Goal: Manage account settings

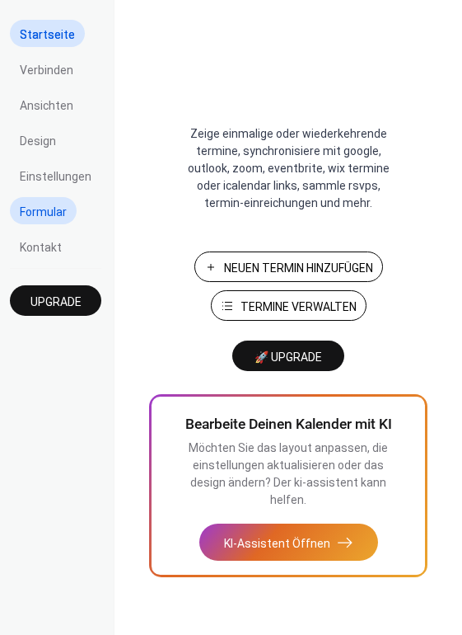
click at [63, 214] on span "Formular" at bounding box center [43, 212] width 47 height 17
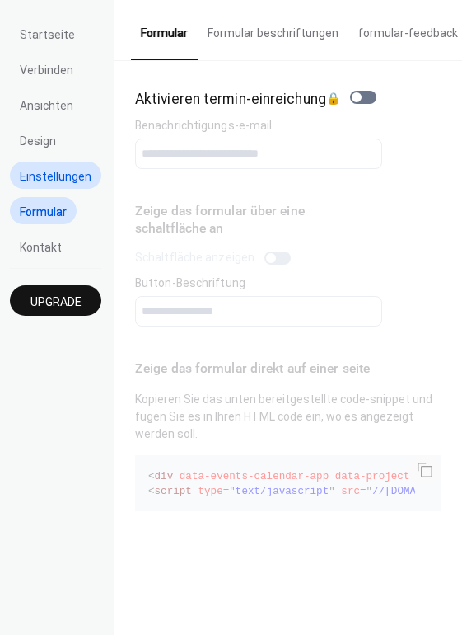
click at [59, 183] on span "Einstellungen" at bounding box center [56, 176] width 72 height 17
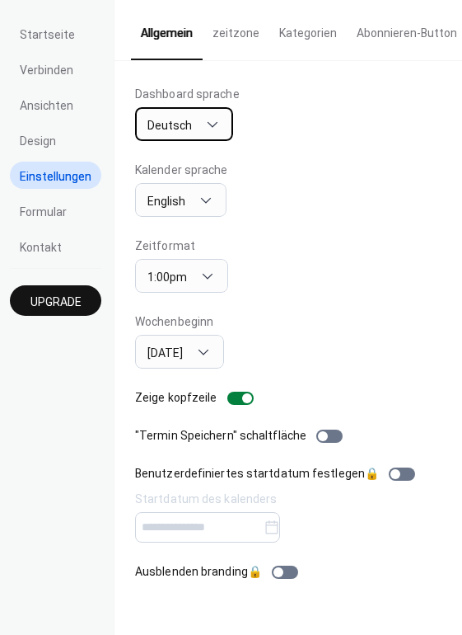
click at [194, 122] on div "Deutsch" at bounding box center [184, 124] width 98 height 34
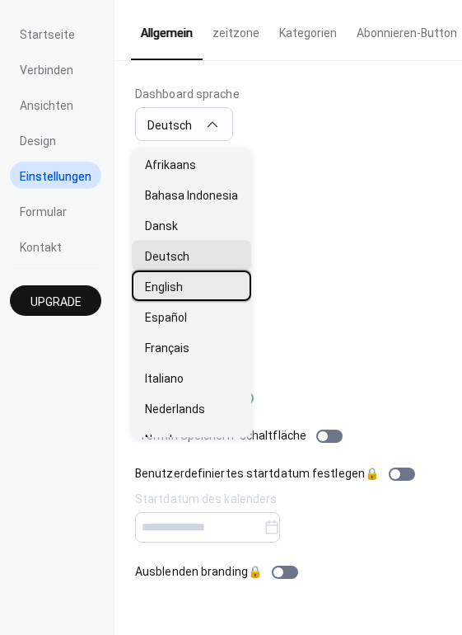
click at [182, 284] on span "English" at bounding box center [164, 286] width 38 height 17
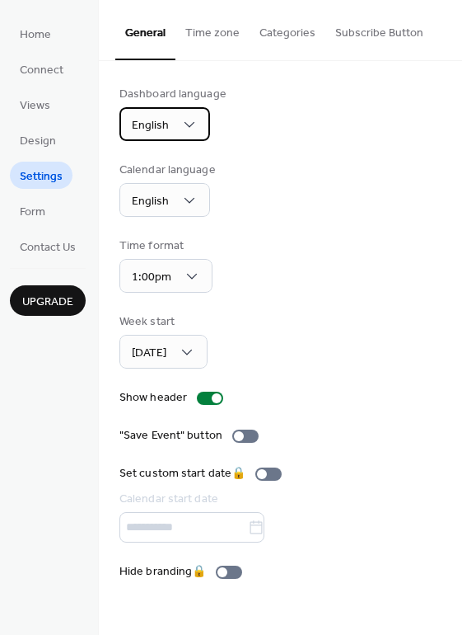
click at [158, 121] on span "English" at bounding box center [150, 126] width 37 height 22
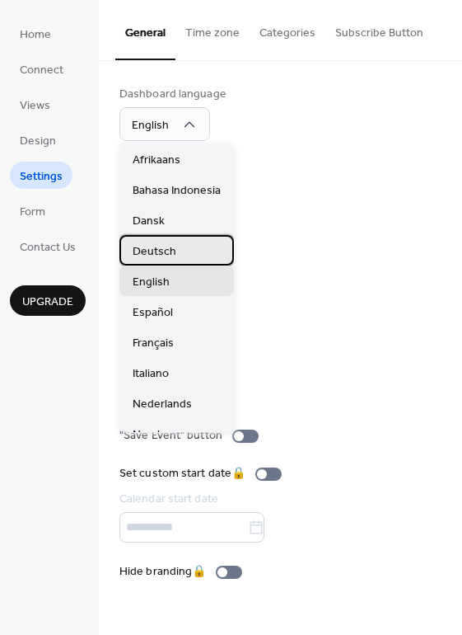
click at [163, 249] on span "Deutsch" at bounding box center [155, 251] width 44 height 17
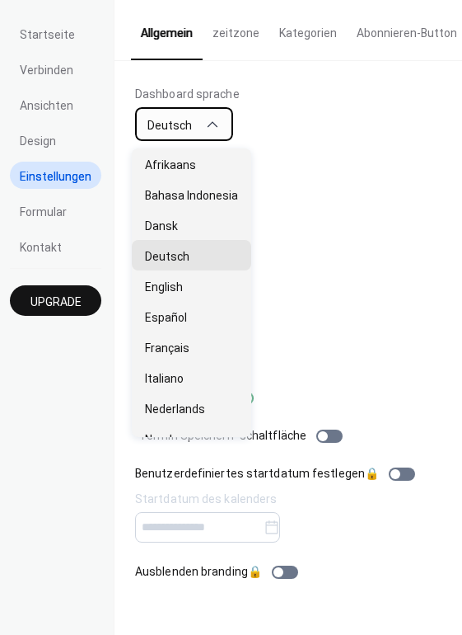
click at [193, 134] on div "Deutsch" at bounding box center [184, 124] width 98 height 34
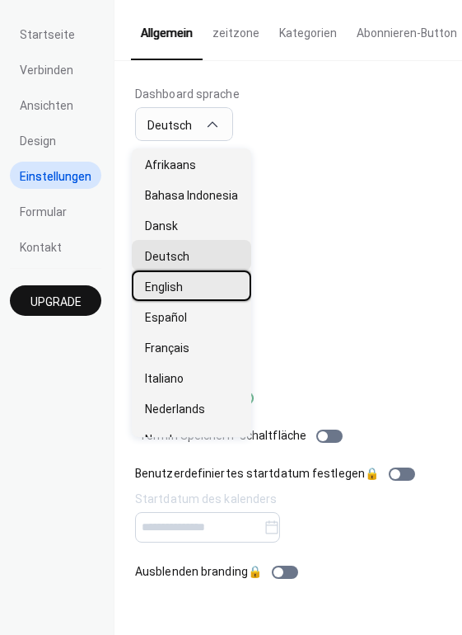
click at [176, 291] on span "English" at bounding box center [164, 286] width 38 height 17
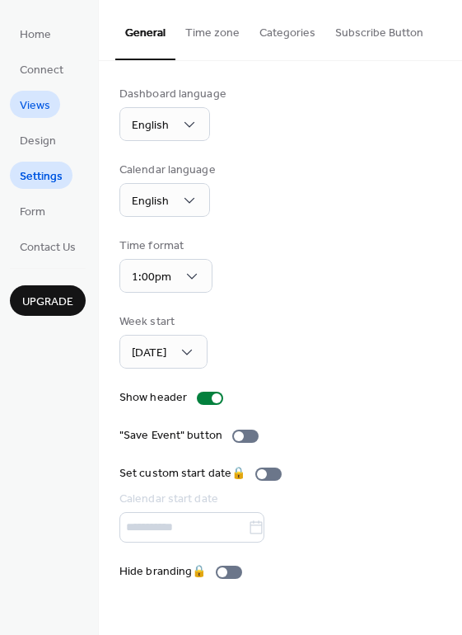
click at [31, 97] on span "Views" at bounding box center [35, 105] width 31 height 17
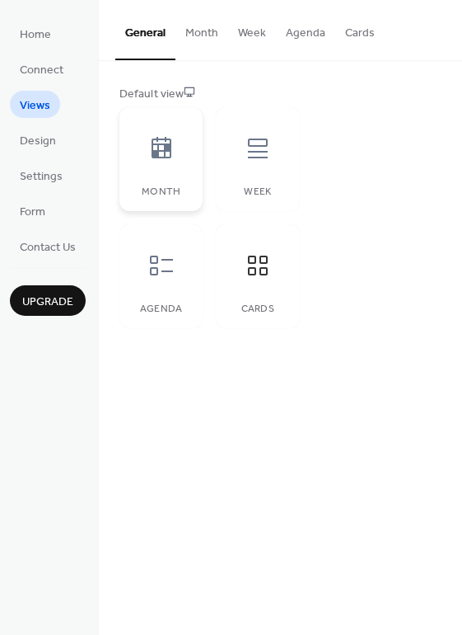
click at [155, 166] on div at bounding box center [161, 148] width 49 height 49
click at [46, 144] on span "Design" at bounding box center [38, 141] width 36 height 17
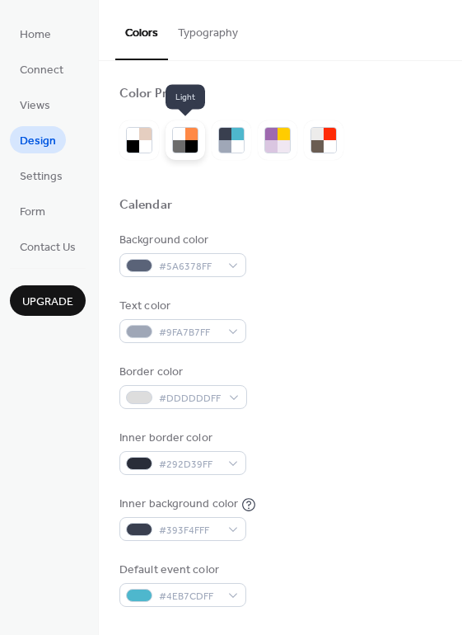
click at [191, 138] on div at bounding box center [191, 134] width 12 height 12
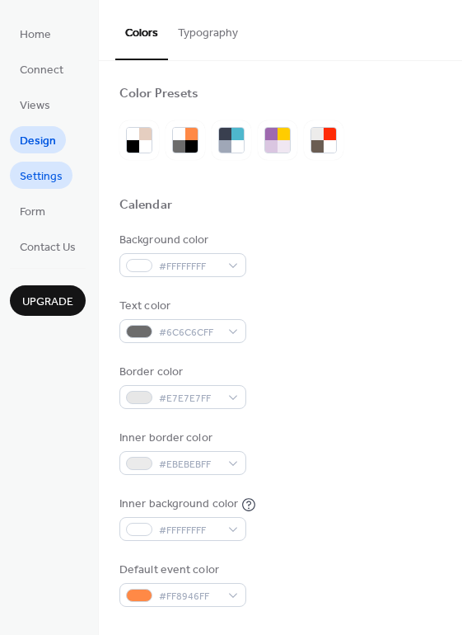
click at [53, 188] on link "Settings" at bounding box center [41, 175] width 63 height 27
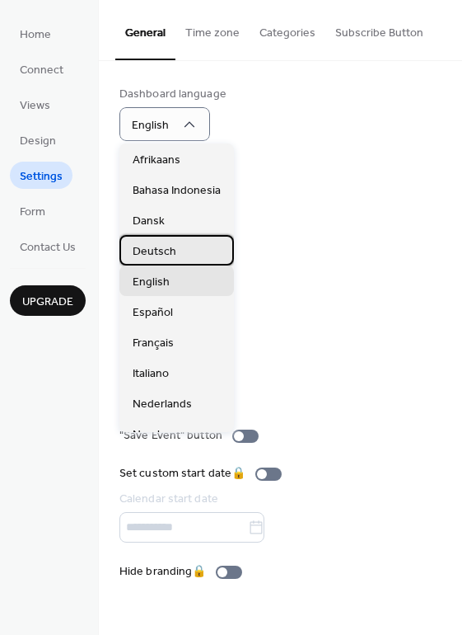
click at [167, 252] on span "Deutsch" at bounding box center [155, 251] width 44 height 17
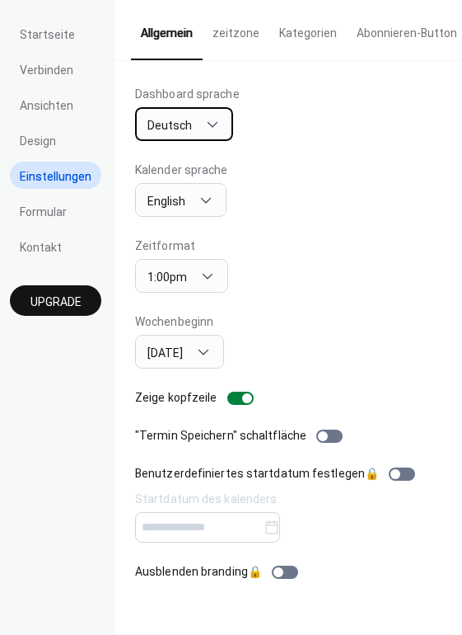
click at [180, 124] on span "Deutsch" at bounding box center [170, 125] width 45 height 13
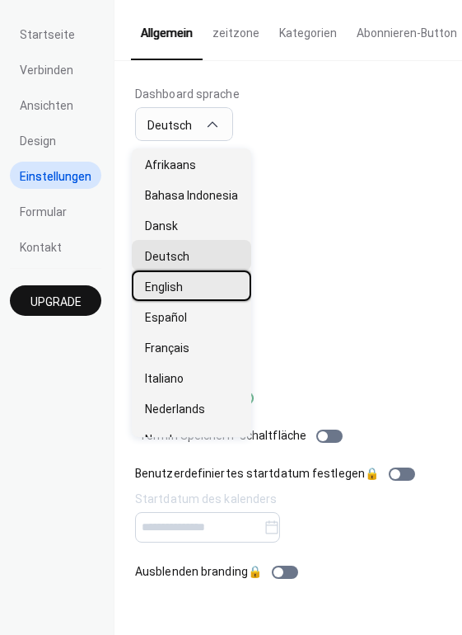
click at [171, 283] on span "English" at bounding box center [164, 286] width 38 height 17
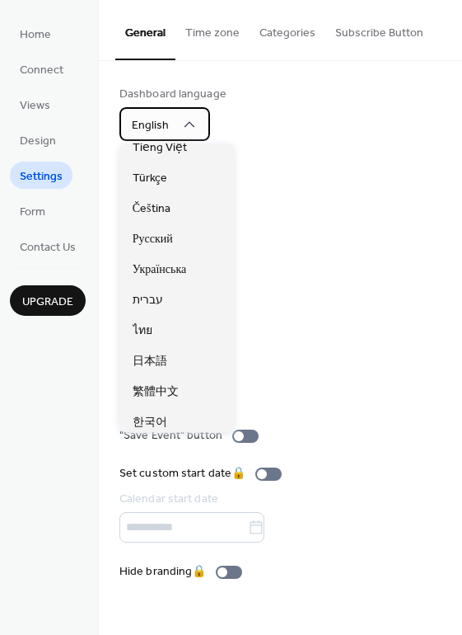
scroll to position [412, 0]
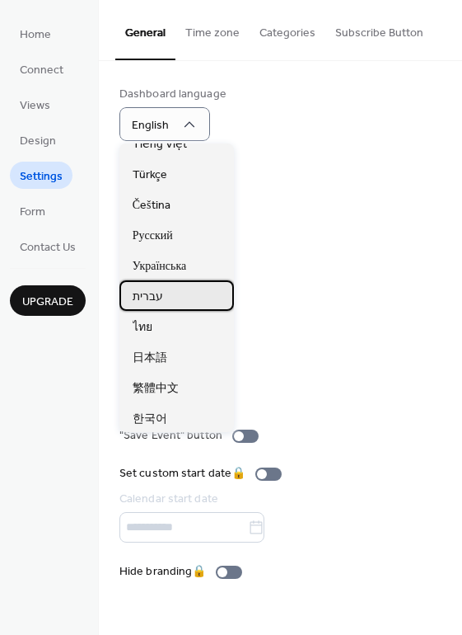
click at [163, 296] on div "עברית" at bounding box center [177, 295] width 115 height 31
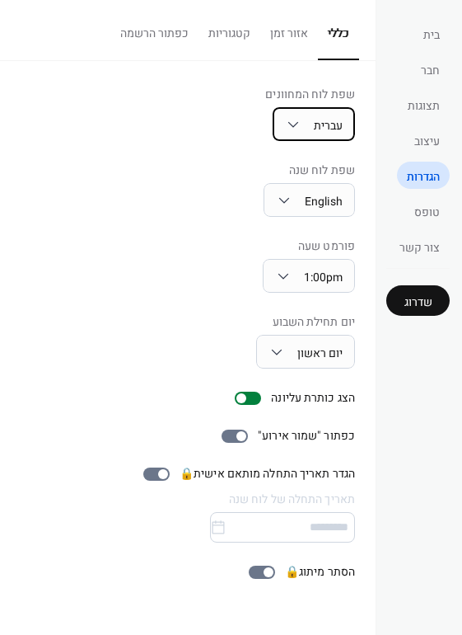
click at [326, 131] on span "עברית" at bounding box center [328, 125] width 29 height 17
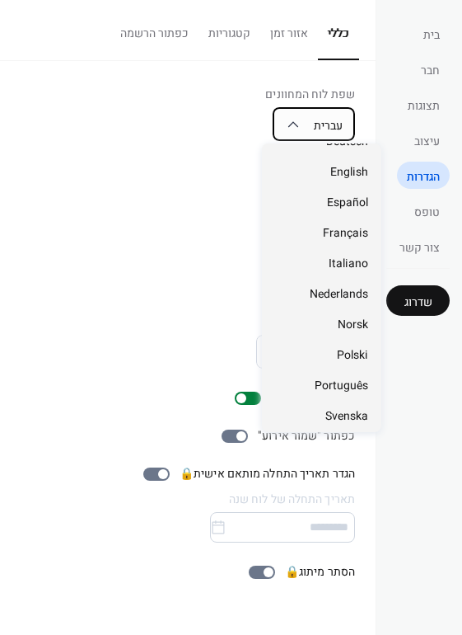
scroll to position [103, 0]
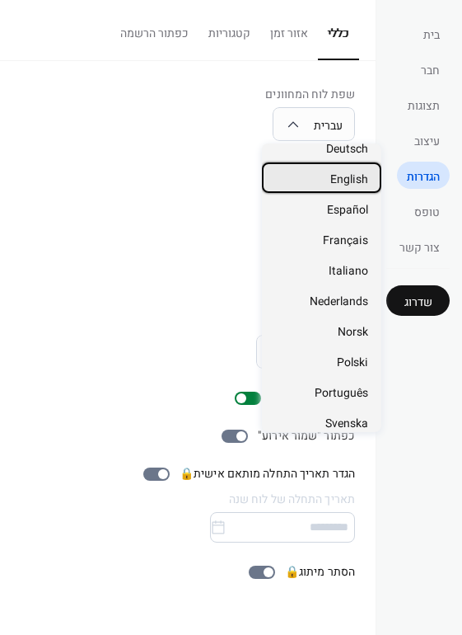
click at [331, 181] on div "English" at bounding box center [322, 177] width 120 height 31
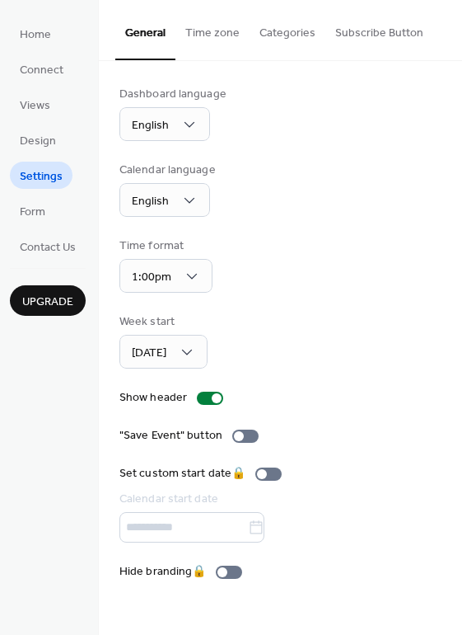
click at [334, 213] on div "Calendar language English" at bounding box center [281, 189] width 322 height 55
